Goal: Task Accomplishment & Management: Manage account settings

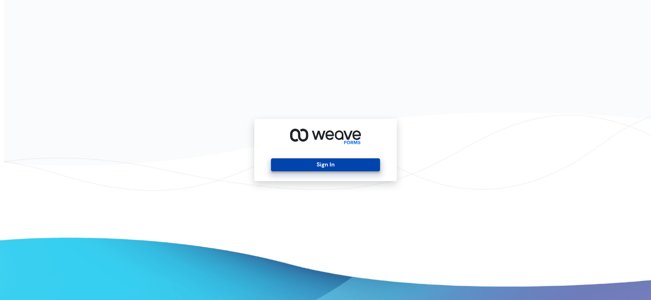
click at [318, 167] on button "Sign In" at bounding box center [325, 165] width 109 height 13
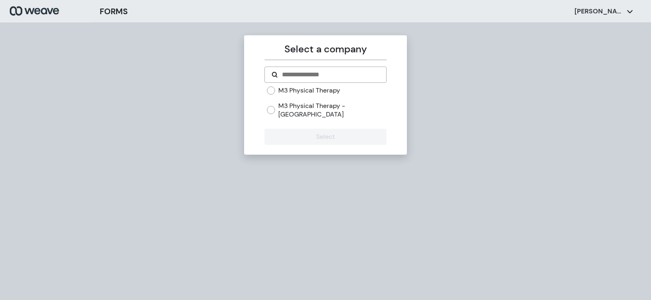
click at [333, 93] on label "M3 Physical Therapy" at bounding box center [309, 90] width 62 height 9
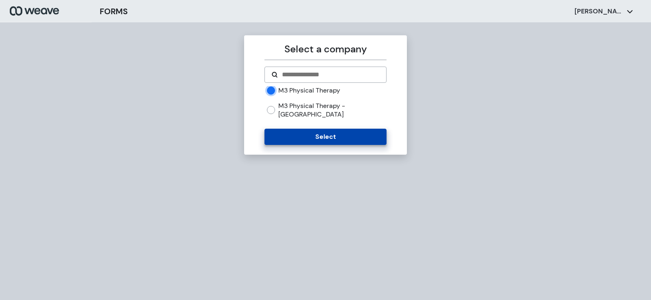
click at [313, 129] on button "Select" at bounding box center [325, 137] width 122 height 16
